Goal: Transaction & Acquisition: Purchase product/service

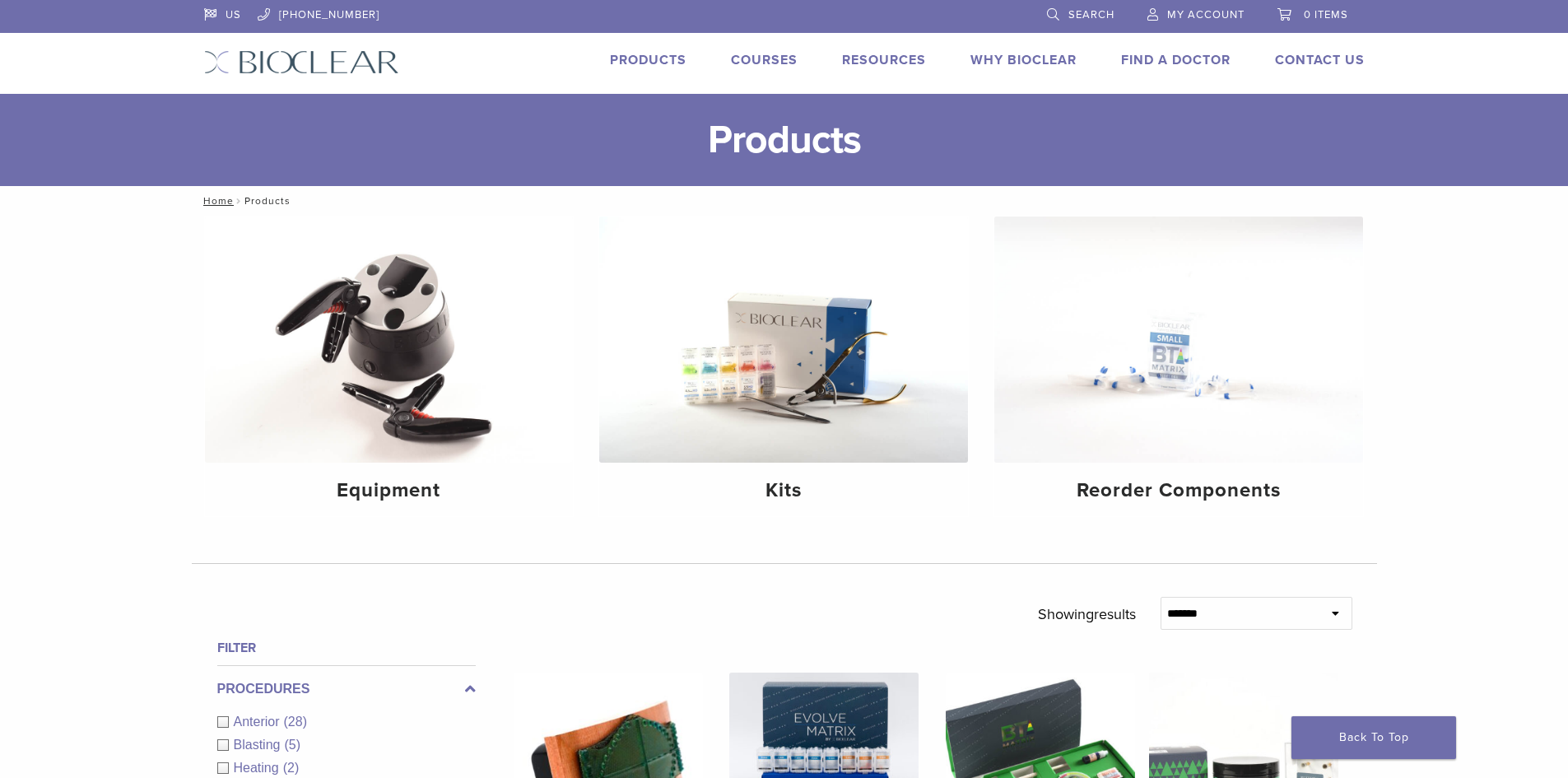
click at [1360, 191] on nav "Home / Products" at bounding box center [784, 201] width 1185 height 30
click at [427, 365] on img at bounding box center [389, 339] width 369 height 246
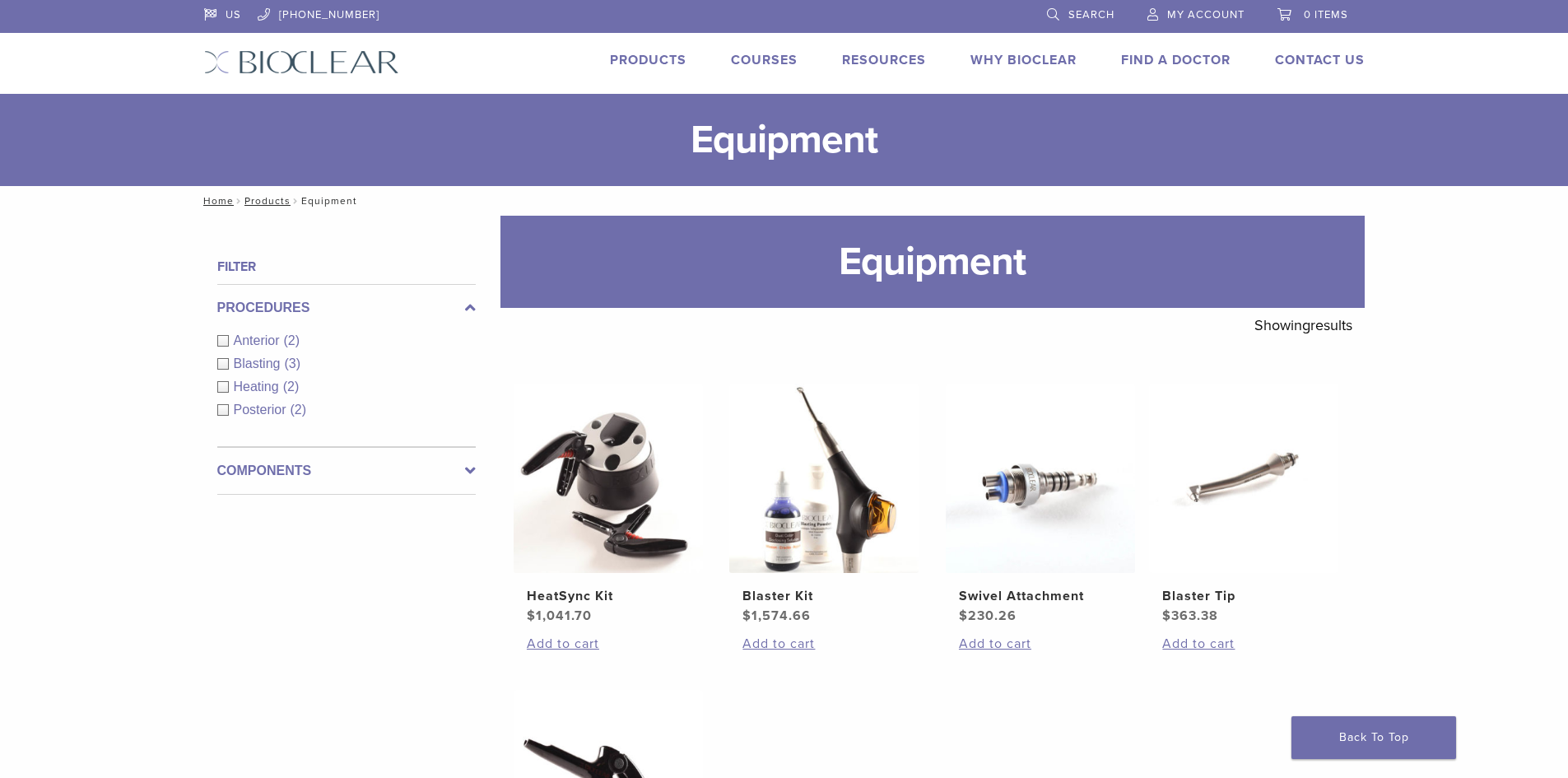
click at [644, 69] on li "Products" at bounding box center [648, 60] width 77 height 20
click at [651, 62] on link "Products" at bounding box center [648, 59] width 77 height 17
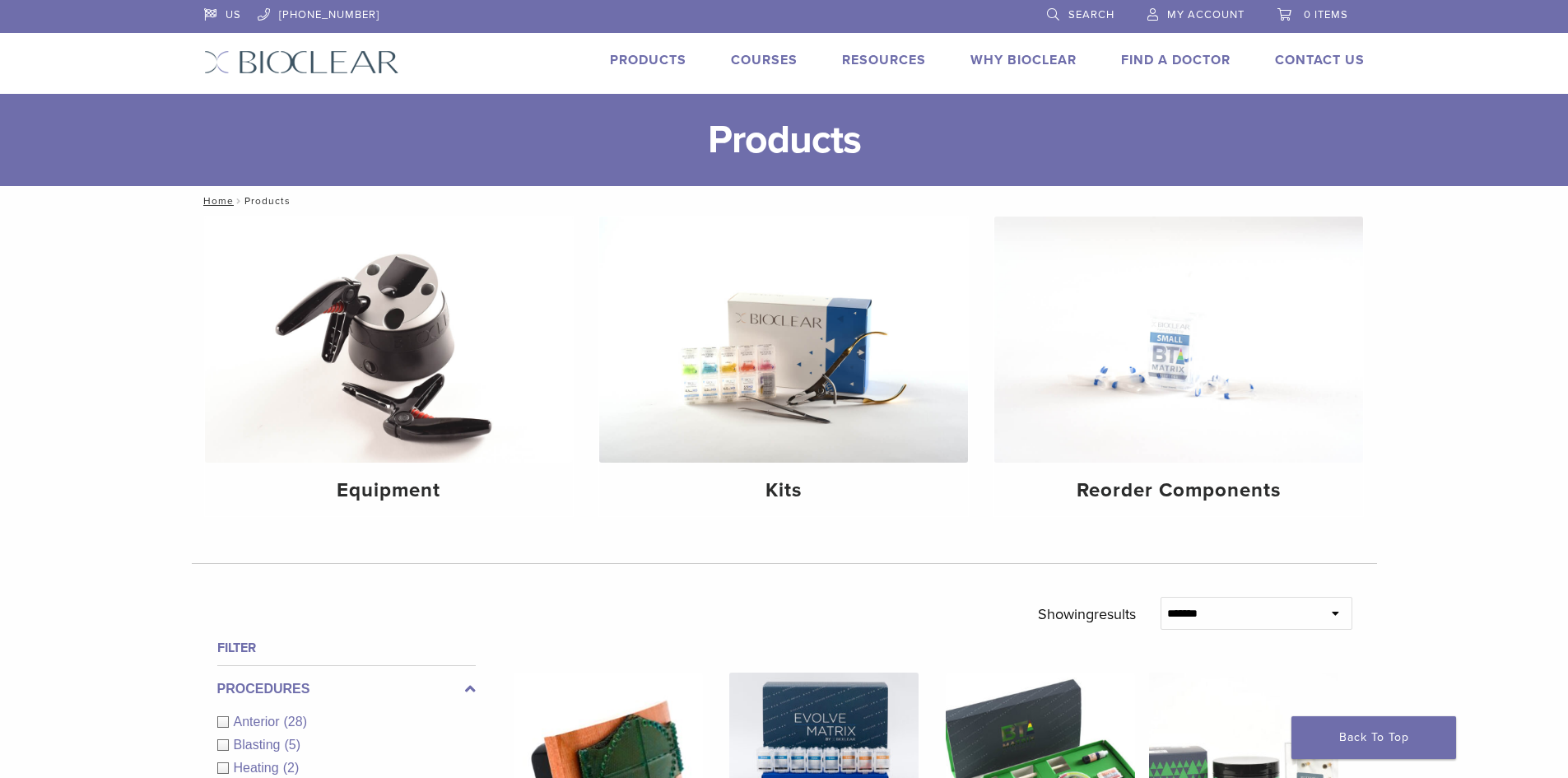
click at [678, 59] on link "Products" at bounding box center [648, 59] width 77 height 17
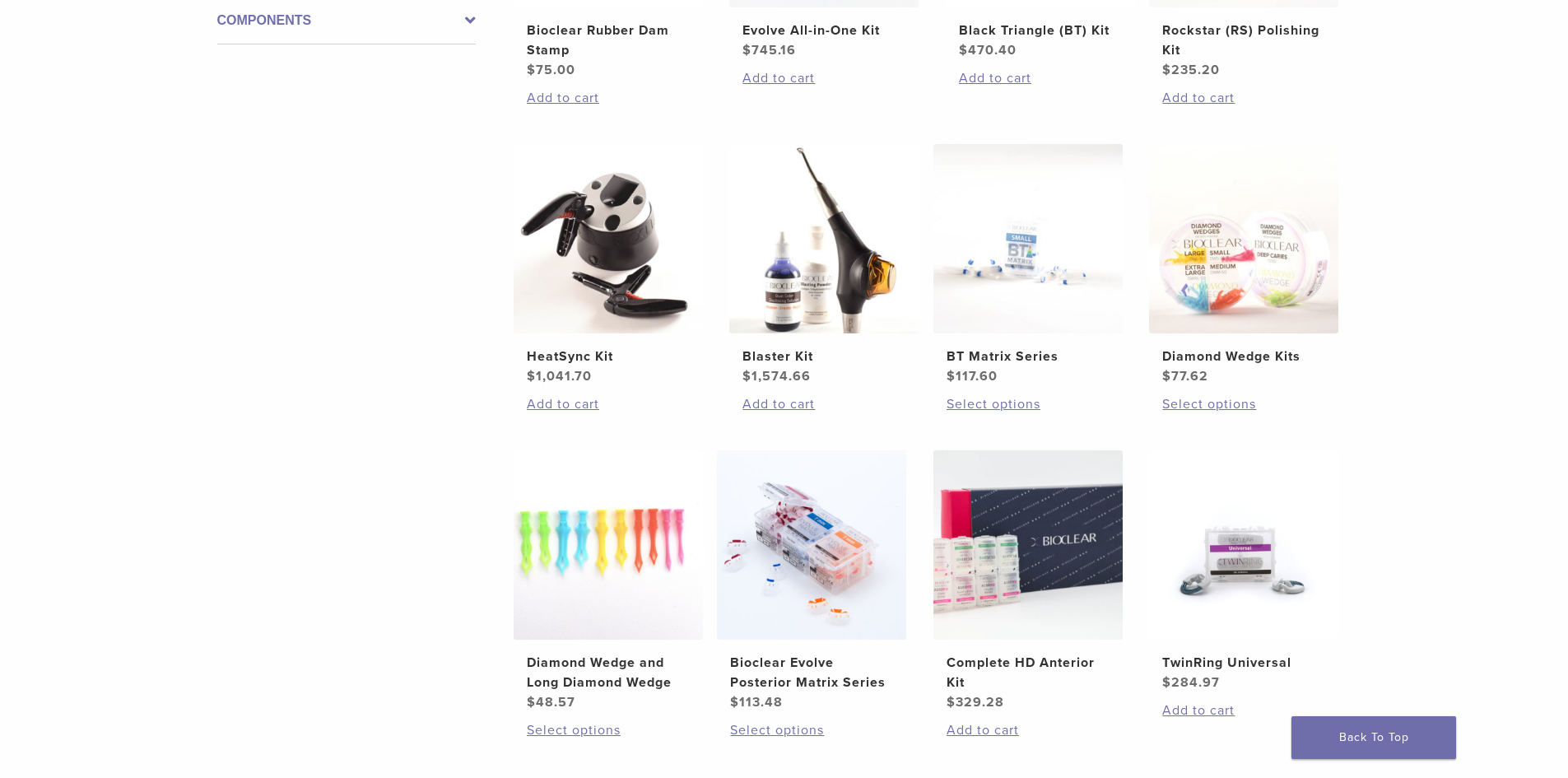
scroll to position [988, 0]
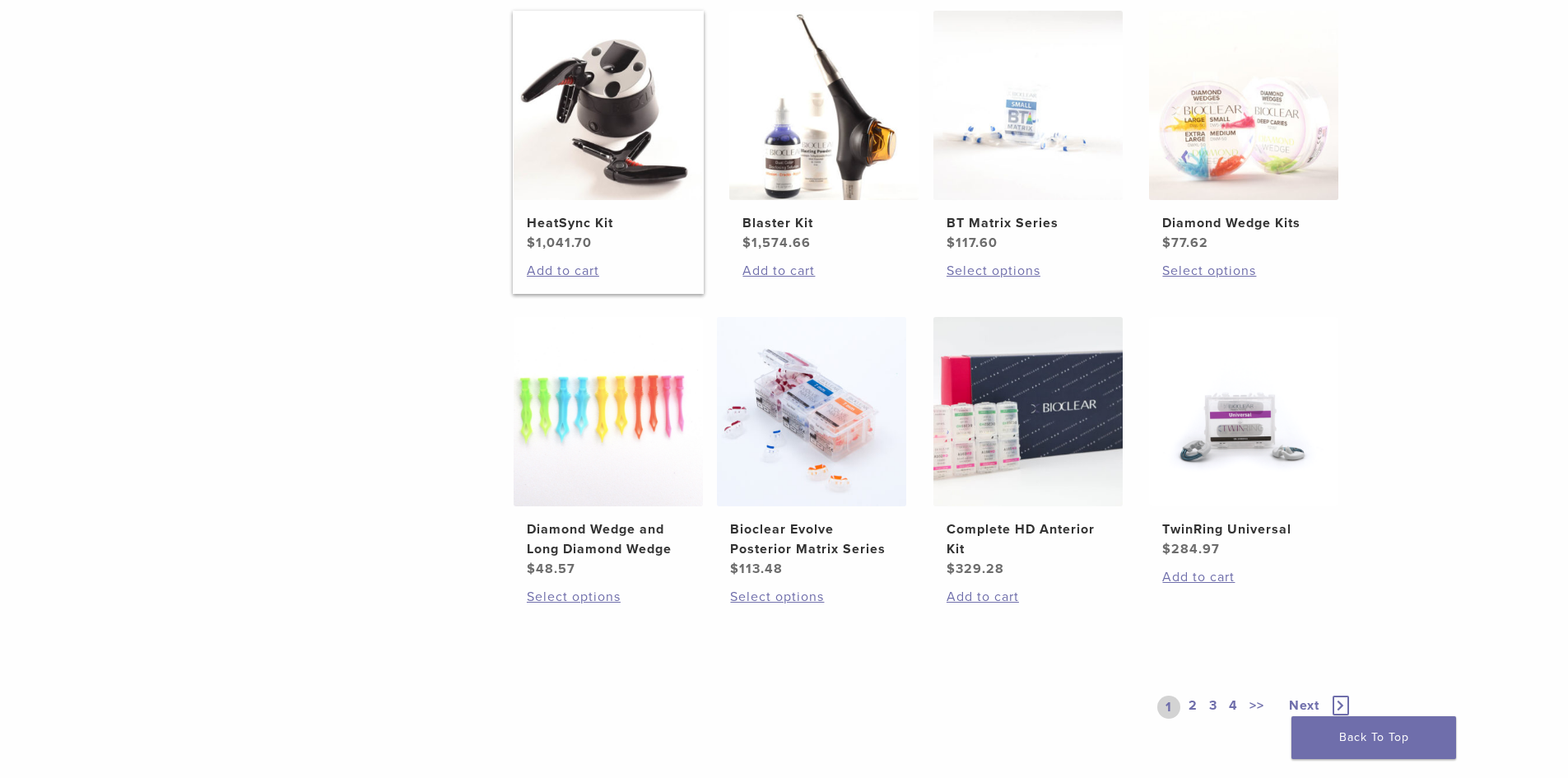
click at [593, 190] on img at bounding box center [608, 105] width 189 height 189
